Goal: Complete application form

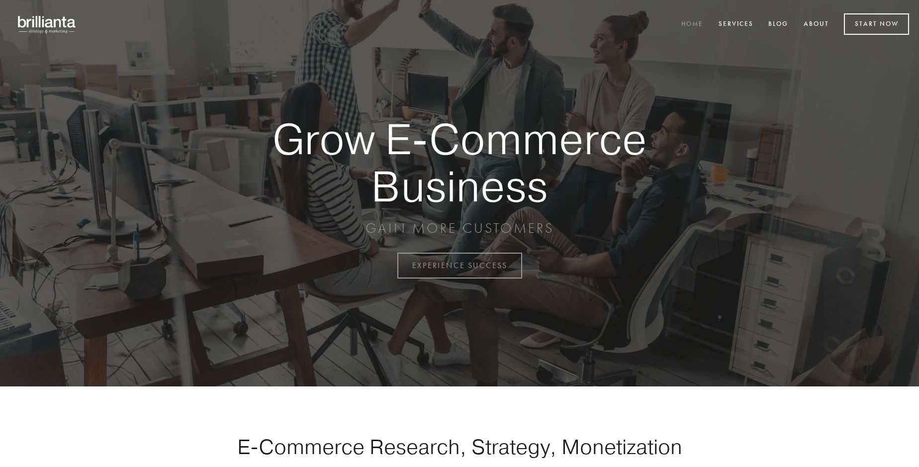
scroll to position [2607, 0]
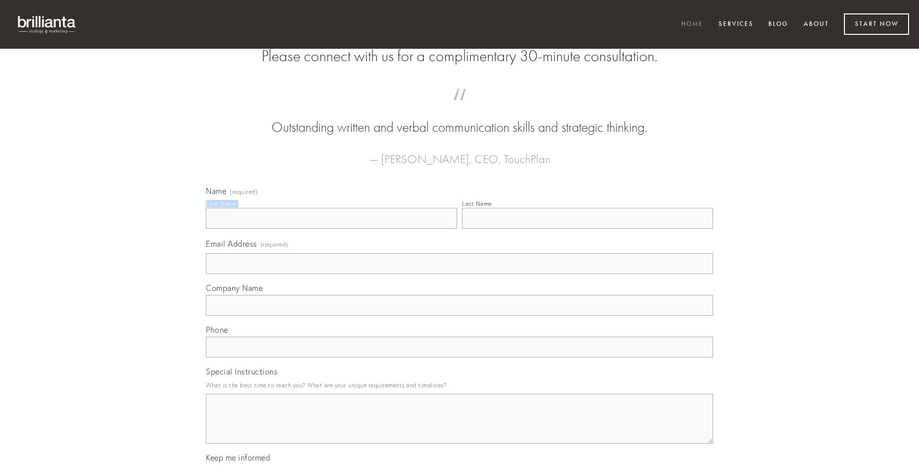
type input "[PERSON_NAME]"
click at [587, 229] on input "Last Name" at bounding box center [587, 218] width 251 height 21
type input "[PERSON_NAME]"
click at [460, 274] on input "Email Address (required)" at bounding box center [459, 263] width 507 height 21
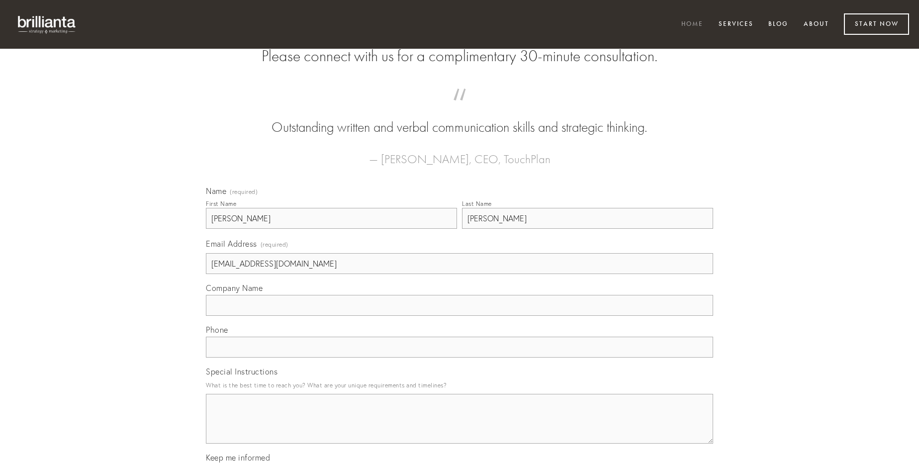
type input "[EMAIL_ADDRESS][DOMAIN_NAME]"
click at [460, 316] on input "Company Name" at bounding box center [459, 305] width 507 height 21
type input "autus"
click at [460, 358] on input "text" at bounding box center [459, 347] width 507 height 21
click at [460, 428] on textarea "Special Instructions" at bounding box center [459, 419] width 507 height 50
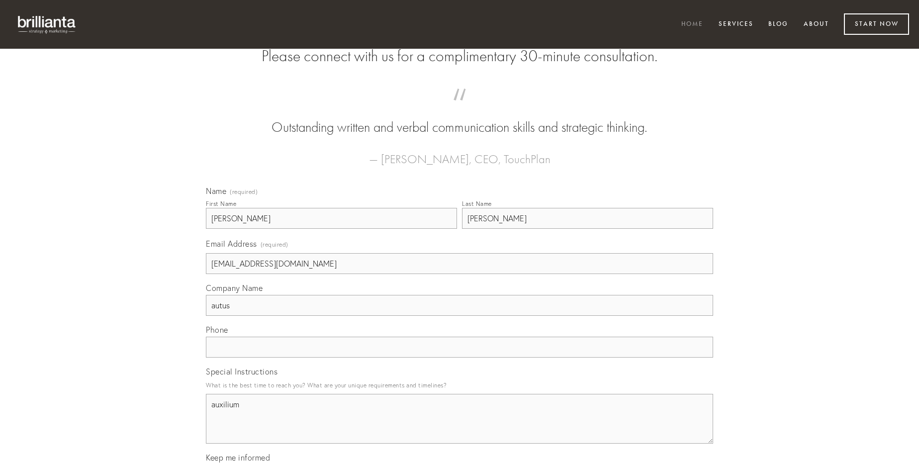
type textarea "auxilium"
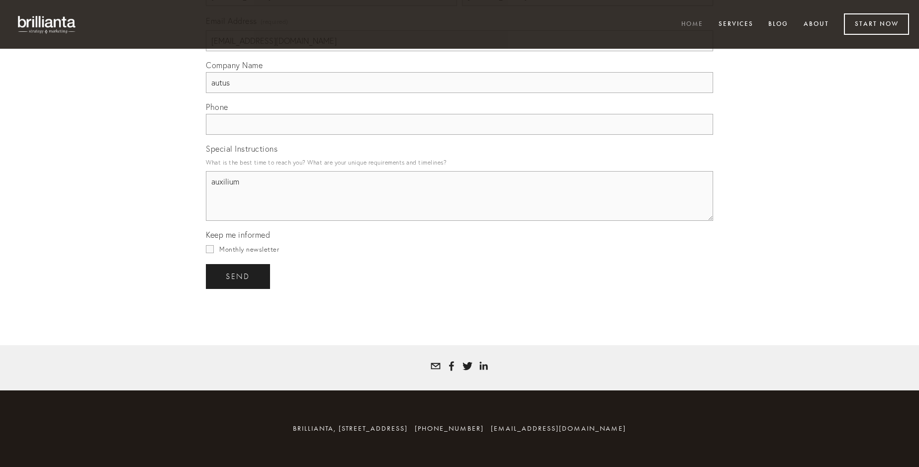
click at [239, 276] on span "send" at bounding box center [238, 276] width 24 height 9
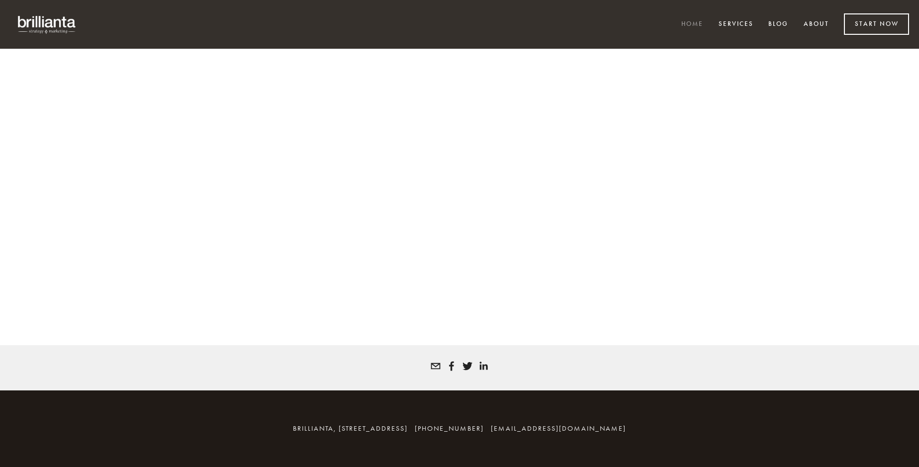
scroll to position [2594, 0]
